Goal: Check status: Check status

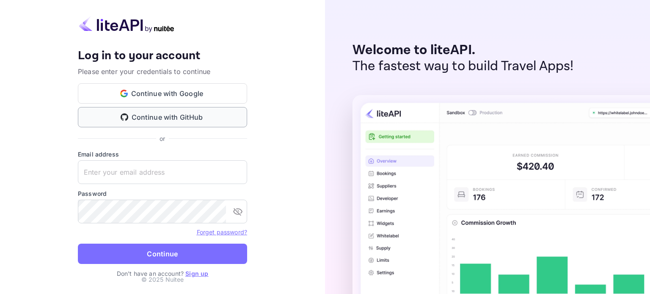
click at [132, 113] on button "Continue with GitHub" at bounding box center [162, 117] width 169 height 20
click at [125, 179] on input "text" at bounding box center [162, 172] width 169 height 24
type input "[EMAIL_ADDRESS][DOMAIN_NAME]"
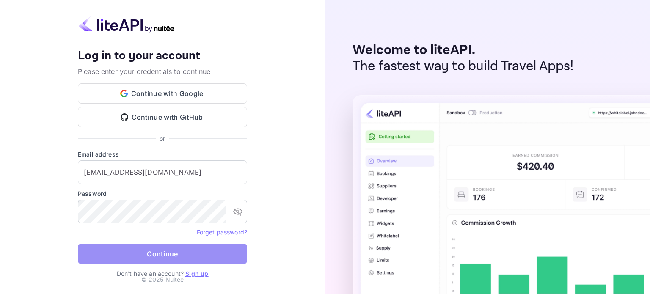
click at [107, 255] on button "Continue" at bounding box center [162, 254] width 169 height 20
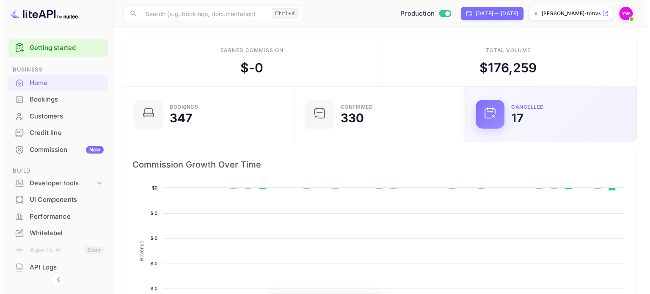
scroll to position [131, 159]
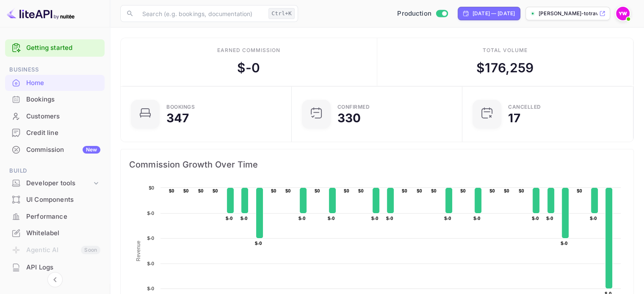
click at [30, 101] on div "Bookings" at bounding box center [63, 100] width 74 height 10
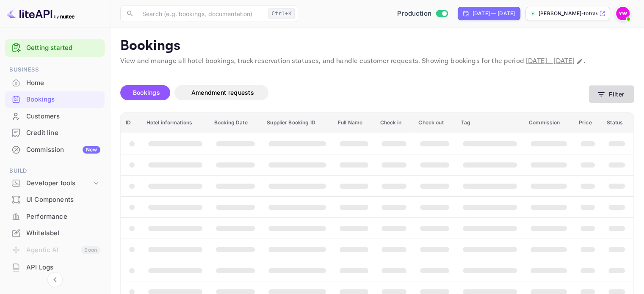
click at [599, 103] on button "Filter" at bounding box center [611, 93] width 45 height 17
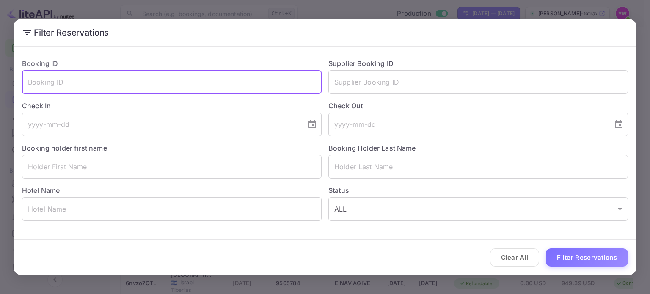
click at [100, 85] on input "text" at bounding box center [172, 82] width 300 height 24
paste input "3zwD21Vdq"
type input "3zwD21Vdq"
click at [606, 259] on button "Filter Reservations" at bounding box center [587, 257] width 82 height 18
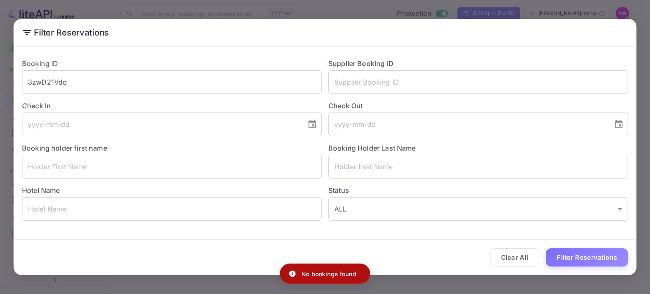
click at [215, 254] on div "Clear All Filter Reservations" at bounding box center [325, 257] width 623 height 35
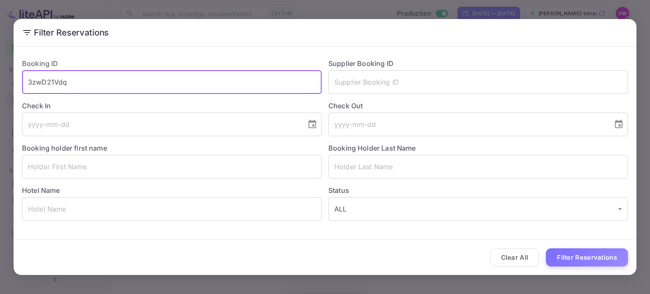
drag, startPoint x: 94, startPoint y: 84, endPoint x: 0, endPoint y: 90, distance: 94.1
click at [0, 90] on div "Filter Reservations Booking ID 3zwD21Vdq ​ Supplier Booking ID ​ Check In ​ Che…" at bounding box center [325, 147] width 650 height 294
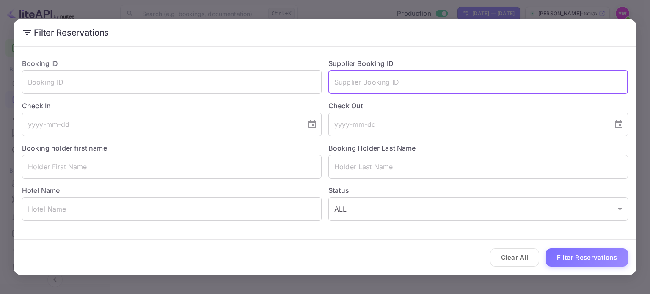
click at [367, 80] on input "text" at bounding box center [478, 82] width 300 height 24
paste input "3zwD21Vdq"
type input "3zwD21Vdq"
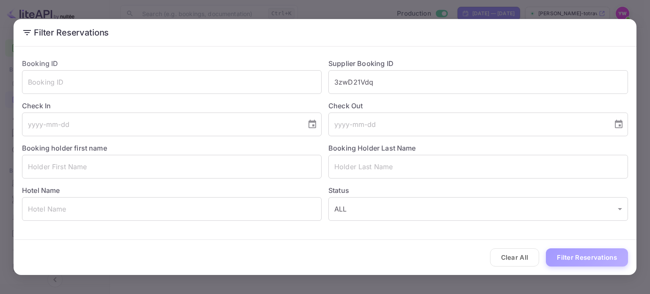
click at [562, 261] on button "Filter Reservations" at bounding box center [587, 257] width 82 height 18
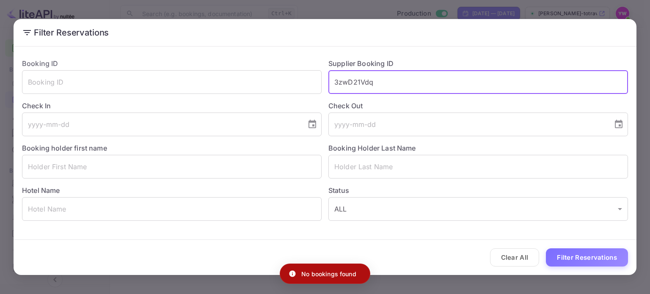
drag, startPoint x: 420, startPoint y: 76, endPoint x: 22, endPoint y: 99, distance: 398.5
click at [22, 99] on div "Booking ID ​ Supplier Booking ID 3zwD21Vdq ​ Check In ​ Check Out ​ Booking hol…" at bounding box center [321, 136] width 613 height 169
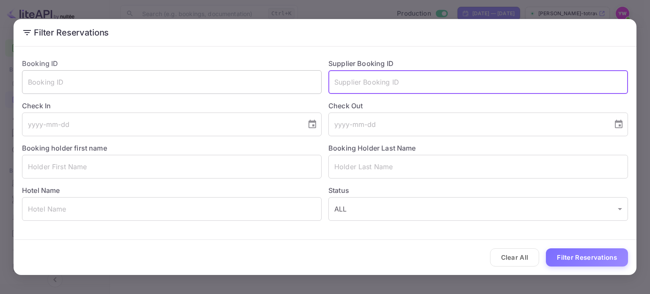
click at [149, 89] on input "text" at bounding box center [172, 82] width 300 height 24
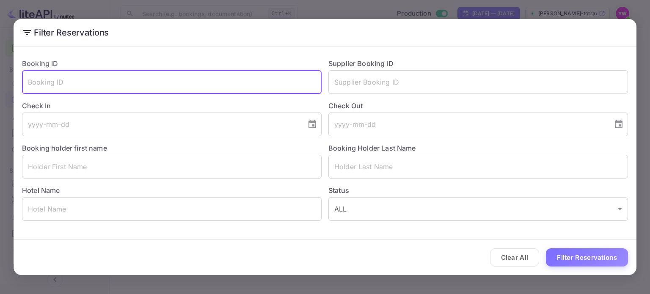
paste input "3zwD21Vdq"
type input "3zwD21Vdq"
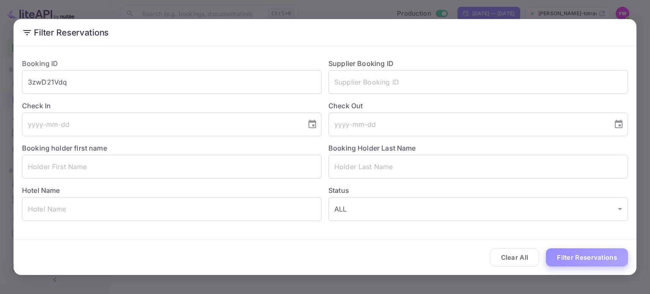
click at [613, 259] on button "Filter Reservations" at bounding box center [587, 257] width 82 height 18
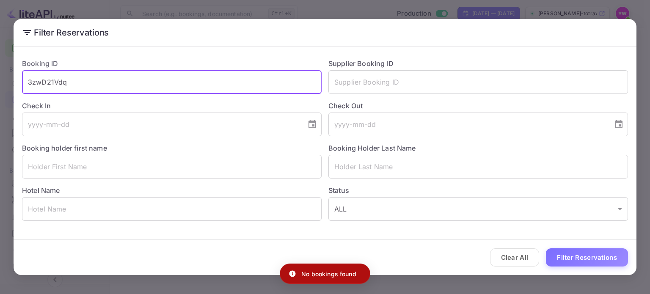
drag, startPoint x: 85, startPoint y: 91, endPoint x: 2, endPoint y: 81, distance: 84.0
click at [0, 83] on div "Filter Reservations Booking ID 3zwD21Vdq ​ Supplier Booking ID ​ Check In ​ Che…" at bounding box center [325, 147] width 650 height 294
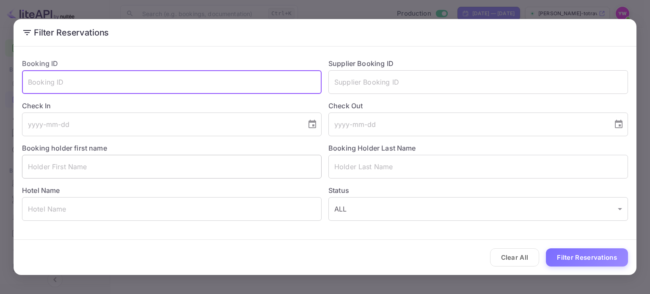
click at [127, 168] on input "text" at bounding box center [172, 167] width 300 height 24
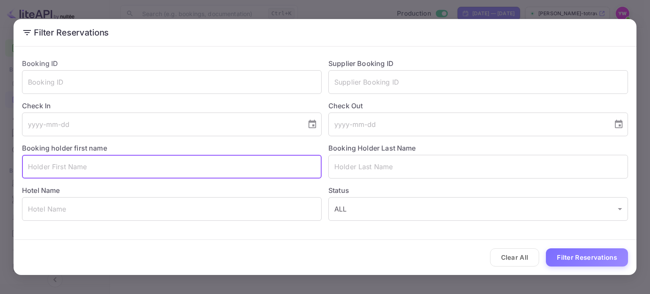
paste input "[PERSON_NAME]"
drag, startPoint x: 49, startPoint y: 165, endPoint x: 111, endPoint y: 168, distance: 62.3
click at [111, 168] on input "[PERSON_NAME]" at bounding box center [172, 167] width 300 height 24
type input "[PERSON_NAME]"
click at [361, 172] on input "text" at bounding box center [478, 167] width 300 height 24
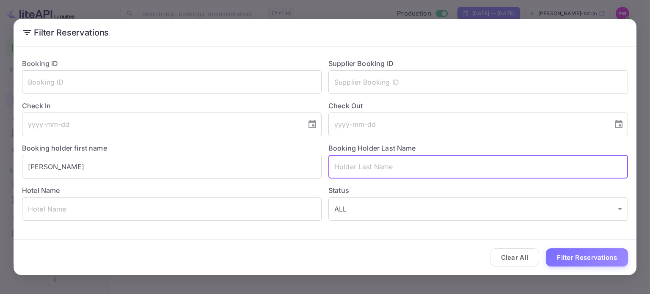
paste input "[PERSON_NAME]"
drag, startPoint x: 355, startPoint y: 166, endPoint x: 204, endPoint y: 174, distance: 150.9
click at [204, 174] on div "Booking ID ​ Supplier Booking ID ​ Check In ​ Check Out ​ Booking holder first …" at bounding box center [321, 136] width 613 height 169
type input "OLIKER"
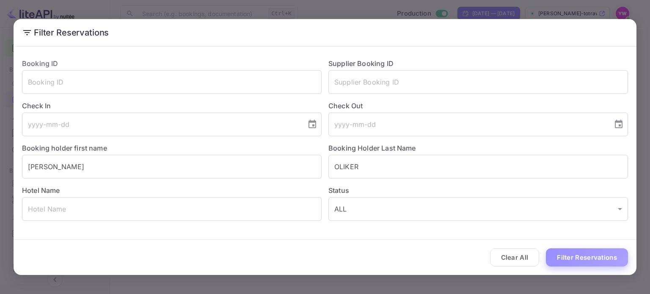
click at [588, 262] on button "Filter Reservations" at bounding box center [587, 257] width 82 height 18
click at [187, 88] on input "text" at bounding box center [172, 82] width 300 height 24
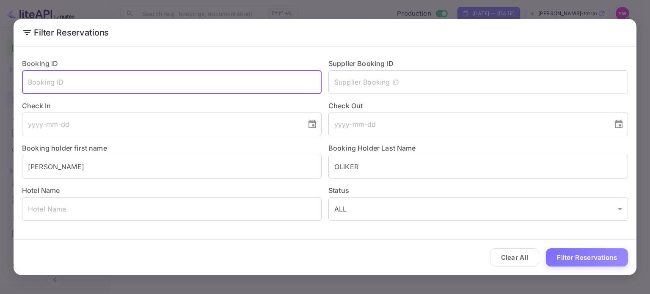
paste input "3zwD21Vdq"
type input "3zwD21Vdq"
click at [546, 248] on button "Filter Reservations" at bounding box center [587, 257] width 82 height 18
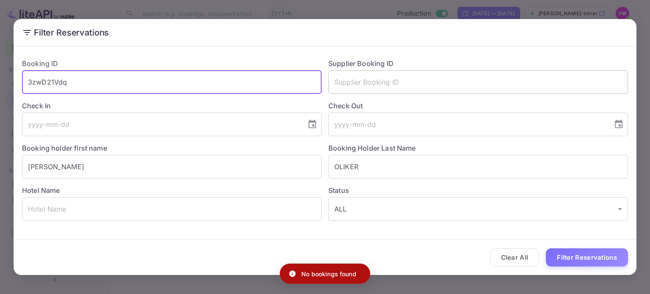
click at [378, 71] on input "text" at bounding box center [478, 82] width 300 height 24
drag, startPoint x: 190, startPoint y: 83, endPoint x: 0, endPoint y: 83, distance: 190.0
click at [0, 83] on div "Filter Reservations Booking ID 3zwD21Vdq ​ Supplier Booking ID ​ Check In ​ Che…" at bounding box center [325, 147] width 650 height 294
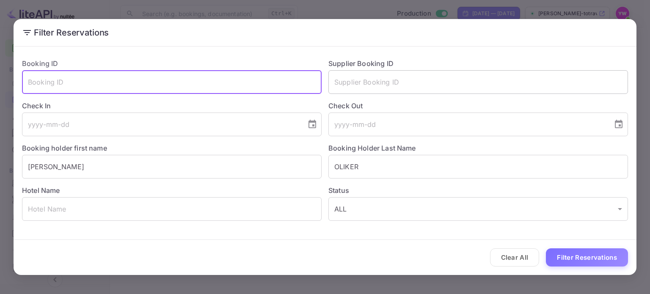
click at [405, 87] on input "text" at bounding box center [478, 82] width 300 height 24
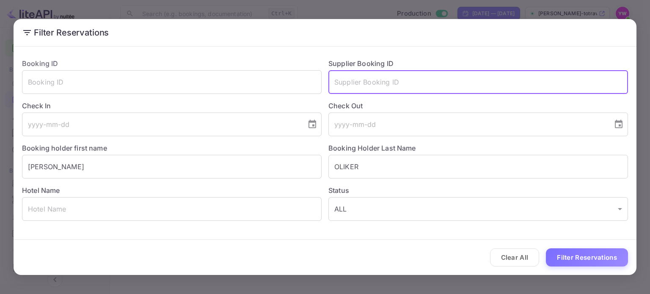
paste input "3zwD21Vdq"
type input "3zwD21Vdq"
click at [579, 263] on button "Filter Reservations" at bounding box center [587, 257] width 82 height 18
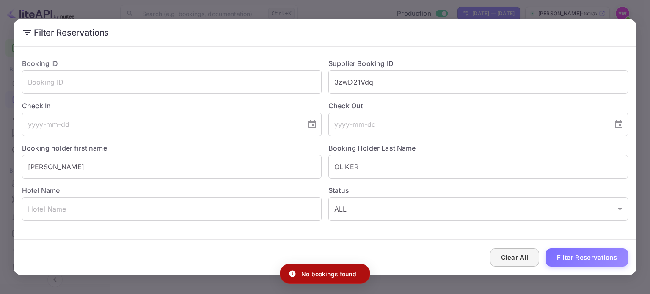
click at [524, 261] on button "Clear All" at bounding box center [515, 257] width 50 height 18
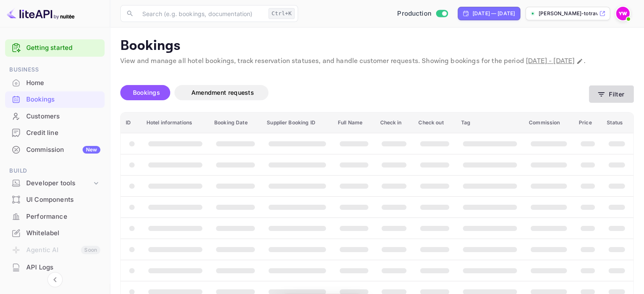
click at [601, 99] on icon "button" at bounding box center [601, 94] width 8 height 8
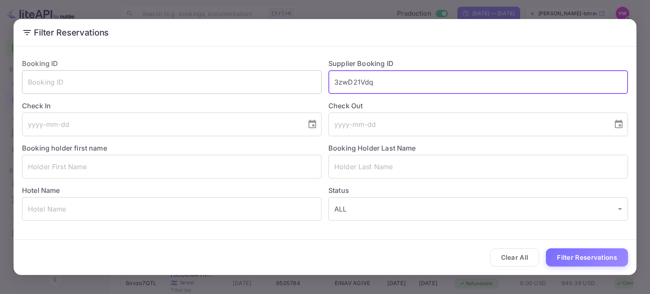
drag, startPoint x: 421, startPoint y: 77, endPoint x: 65, endPoint y: 71, distance: 356.0
click at [64, 71] on div "Booking ID ​ Supplier Booking ID 3zwD21Vdq ​ Check In ​ Check Out ​ Booking hol…" at bounding box center [321, 136] width 613 height 169
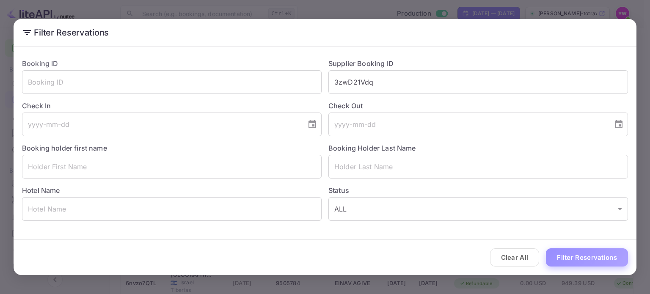
click at [568, 255] on button "Filter Reservations" at bounding box center [587, 257] width 82 height 18
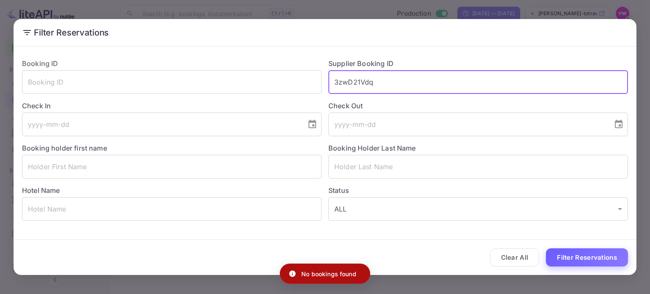
click at [579, 259] on button "Filter Reservations" at bounding box center [587, 257] width 82 height 18
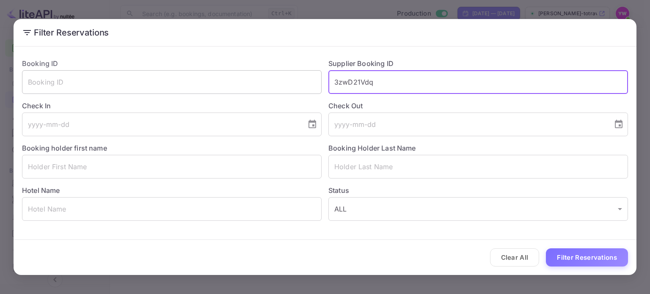
drag, startPoint x: 386, startPoint y: 83, endPoint x: 195, endPoint y: 88, distance: 191.4
click at [195, 88] on div "Booking ID ​ Supplier Booking ID 3zwD21Vdq ​ Check In ​ Check Out ​ Booking hol…" at bounding box center [321, 136] width 613 height 169
click at [152, 86] on input "text" at bounding box center [172, 82] width 300 height 24
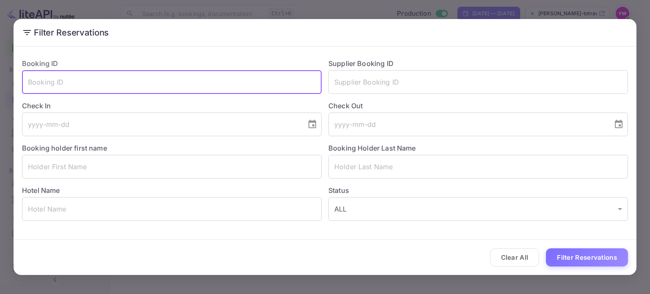
paste input "8675390"
type input "8675390"
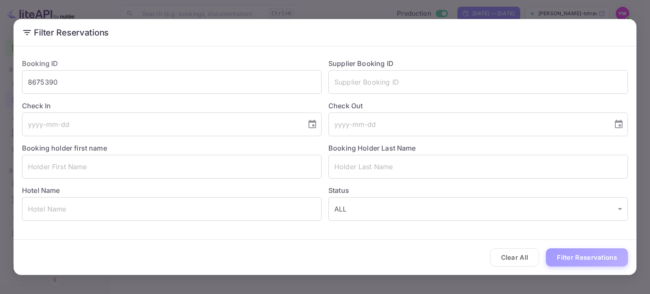
drag, startPoint x: 560, startPoint y: 253, endPoint x: 562, endPoint y: 258, distance: 5.5
click at [561, 253] on button "Filter Reservations" at bounding box center [587, 257] width 82 height 18
click at [183, 79] on input "8675390" at bounding box center [172, 82] width 300 height 24
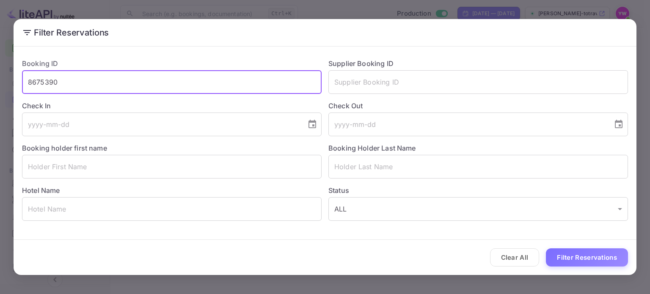
click at [183, 79] on input "8675390" at bounding box center [172, 82] width 300 height 24
click at [600, 258] on button "Filter Reservations" at bounding box center [587, 257] width 82 height 18
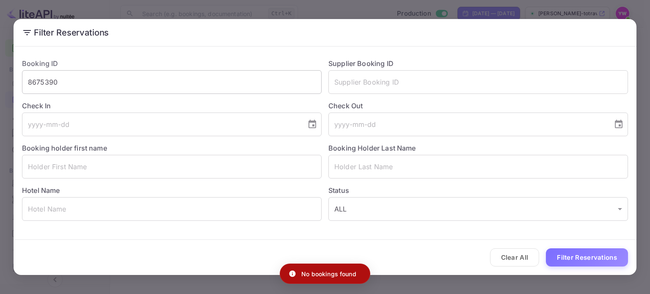
click at [199, 79] on input "8675390" at bounding box center [172, 82] width 300 height 24
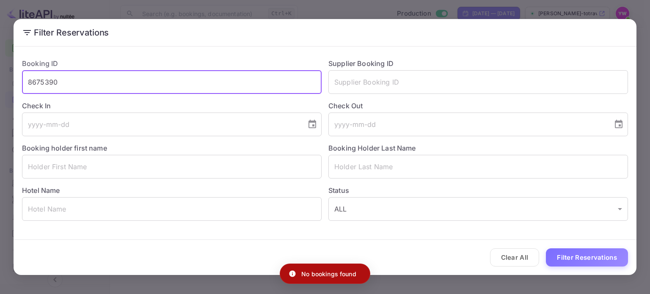
click at [199, 79] on input "8675390" at bounding box center [172, 82] width 300 height 24
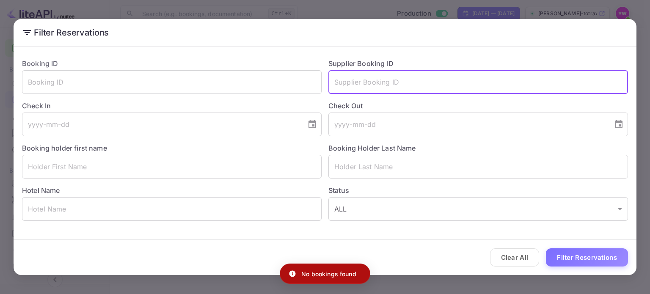
click at [380, 84] on input "text" at bounding box center [478, 82] width 300 height 24
paste input "8675390"
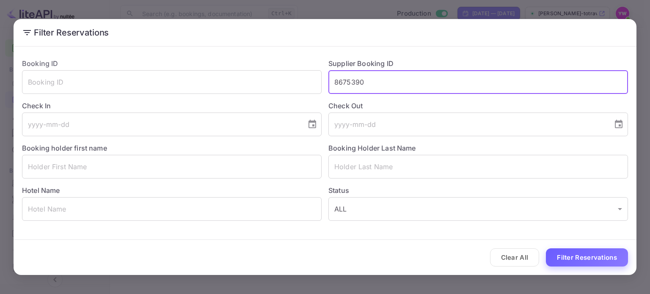
type input "8675390"
click at [598, 260] on button "Filter Reservations" at bounding box center [587, 257] width 82 height 18
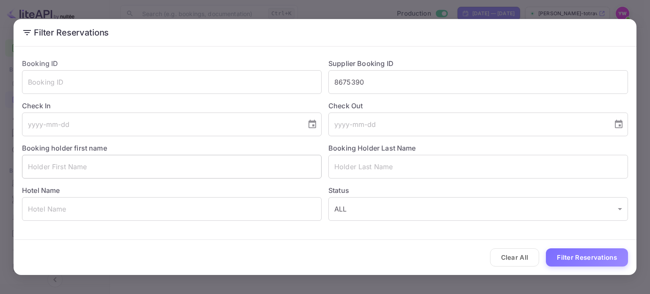
click at [129, 164] on input "text" at bounding box center [172, 167] width 300 height 24
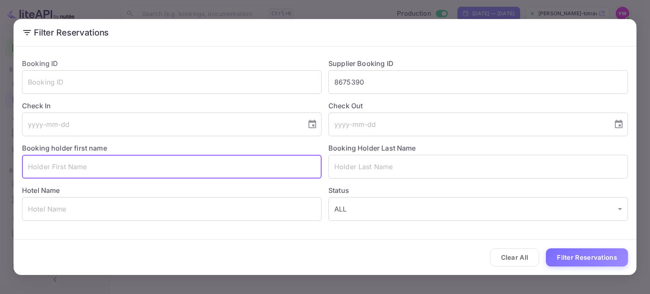
paste input "OFER DAR"
drag, startPoint x: 118, startPoint y: 168, endPoint x: 47, endPoint y: 163, distance: 71.2
click at [47, 163] on input "OFER DAR" at bounding box center [172, 167] width 300 height 24
type input "OFER"
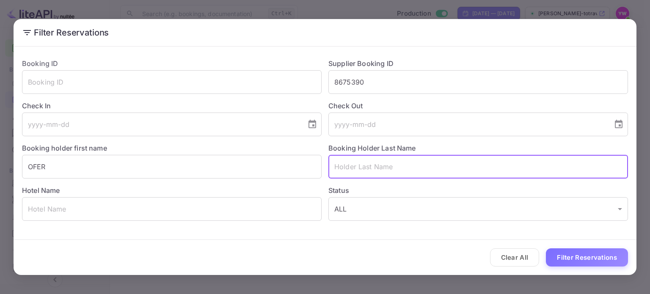
drag, startPoint x: 364, startPoint y: 168, endPoint x: 362, endPoint y: 172, distance: 4.6
click at [364, 169] on input "text" at bounding box center [478, 167] width 300 height 24
paste input "DAR"
type input "DAR"
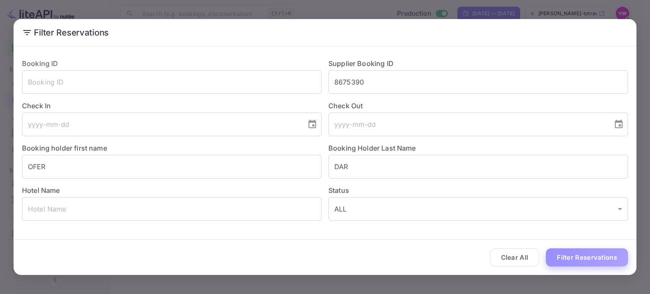
click at [567, 259] on button "Filter Reservations" at bounding box center [587, 257] width 82 height 18
click at [179, 81] on input "text" at bounding box center [172, 82] width 300 height 24
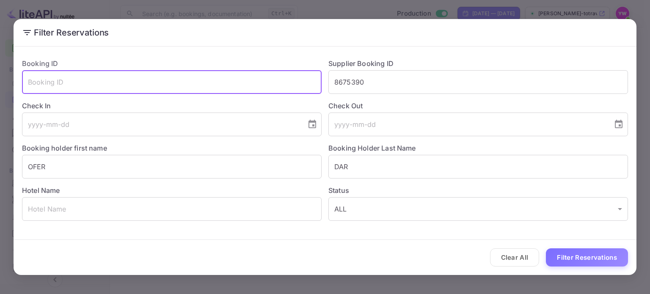
paste input "3zwD21Vdq"
type input "3zwD21Vdq"
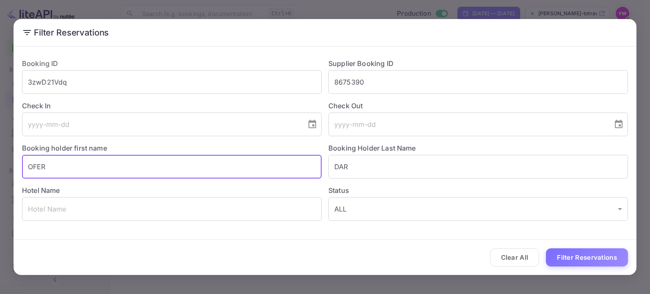
drag, startPoint x: 175, startPoint y: 172, endPoint x: 0, endPoint y: 183, distance: 175.1
click at [0, 183] on div "Filter Reservations Booking ID 3zwD21Vdq ​ Supplier Booking ID 8675390 ​ Check …" at bounding box center [325, 147] width 650 height 294
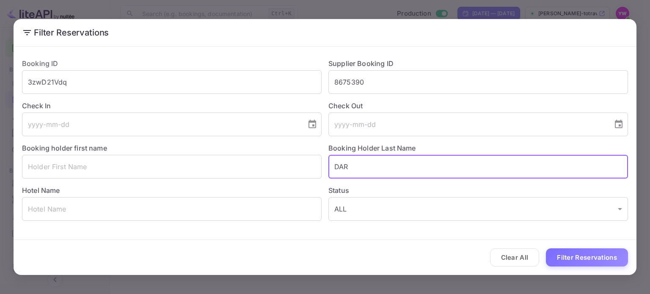
drag, startPoint x: 439, startPoint y: 172, endPoint x: 203, endPoint y: 189, distance: 236.3
click at [203, 189] on div "Booking ID 3zwD21Vdq ​ Supplier Booking ID 8675390 ​ Check In ​ Check Out ​ Boo…" at bounding box center [321, 136] width 613 height 169
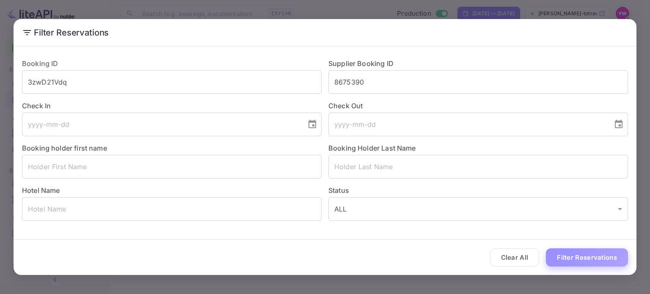
click at [590, 254] on button "Filter Reservations" at bounding box center [587, 257] width 82 height 18
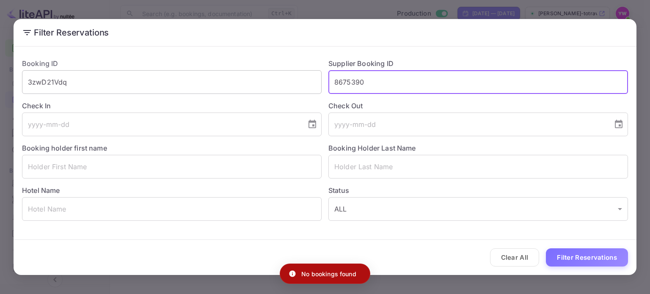
drag, startPoint x: 398, startPoint y: 77, endPoint x: 241, endPoint y: 82, distance: 157.1
click at [240, 82] on div "Booking ID 3zwD21Vdq ​ Supplier Booking ID 8675390 ​ Check In ​ Check Out ​ Boo…" at bounding box center [321, 136] width 613 height 169
click at [596, 252] on button "Filter Reservations" at bounding box center [587, 257] width 82 height 18
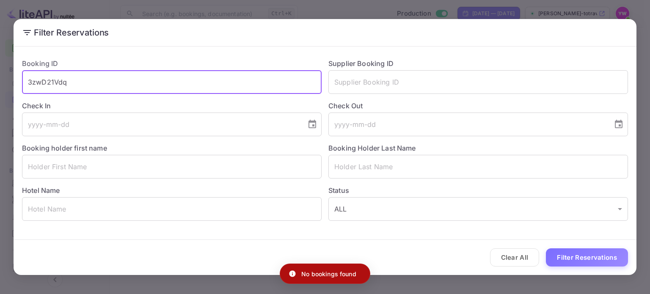
drag, startPoint x: 225, startPoint y: 91, endPoint x: 0, endPoint y: 39, distance: 231.1
click at [0, 39] on div "Filter Reservations Booking ID 3zwD21Vdq ​ Supplier Booking ID ​ Check In ​ Che…" at bounding box center [325, 147] width 650 height 294
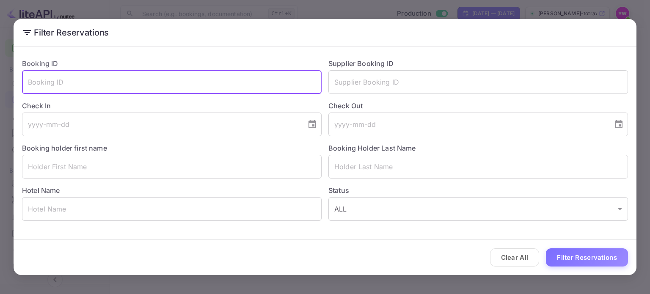
paste input "3zwD21Vdq"
type input "3zwD21Vdq"
click at [563, 258] on button "Filter Reservations" at bounding box center [587, 257] width 82 height 18
